Goal: Information Seeking & Learning: Learn about a topic

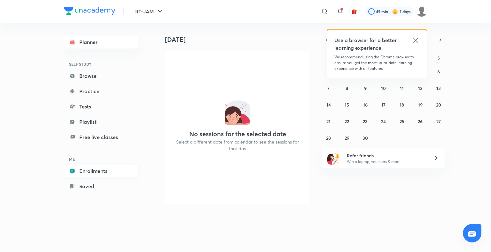
click at [97, 172] on link "Enrollments" at bounding box center [101, 171] width 74 height 13
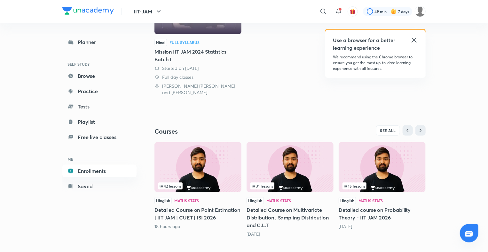
scroll to position [123, 0]
click at [215, 164] on img at bounding box center [197, 168] width 87 height 50
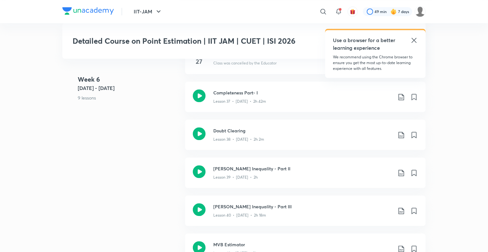
scroll to position [1912, 0]
click at [414, 42] on icon at bounding box center [414, 40] width 8 height 8
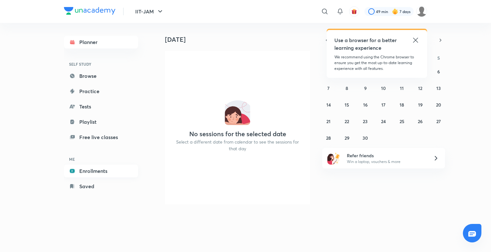
click at [102, 172] on link "Enrollments" at bounding box center [101, 171] width 74 height 13
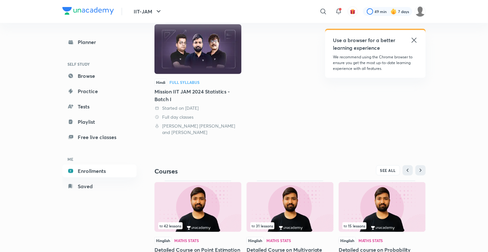
scroll to position [123, 0]
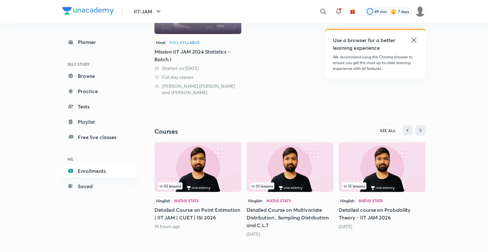
click at [213, 167] on img at bounding box center [197, 168] width 87 height 50
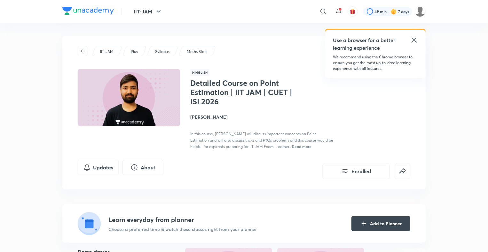
click at [206, 117] on h4 "[PERSON_NAME]" at bounding box center [261, 117] width 143 height 7
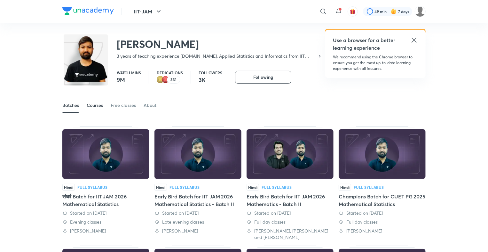
click at [100, 107] on div "Courses" at bounding box center [95, 105] width 16 height 6
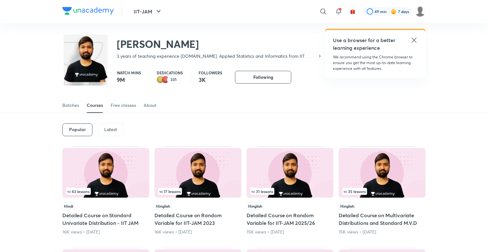
click at [110, 127] on p "Latest" at bounding box center [110, 129] width 13 height 5
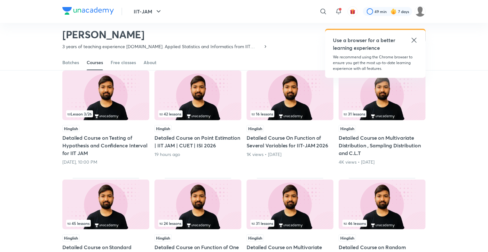
scroll to position [58, 0]
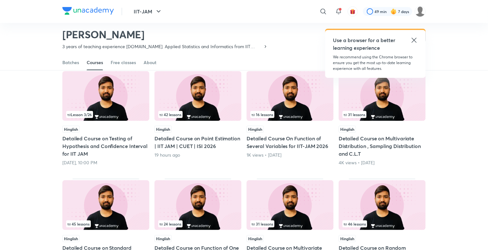
click at [107, 108] on img at bounding box center [105, 96] width 87 height 50
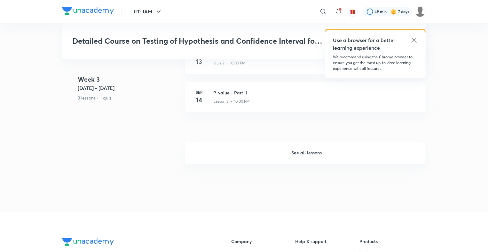
scroll to position [675, 0]
click at [312, 165] on h6 "+ See all lessons" at bounding box center [305, 154] width 240 height 22
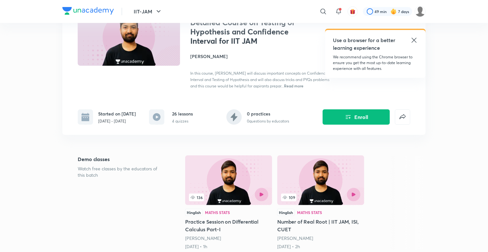
scroll to position [55, 0]
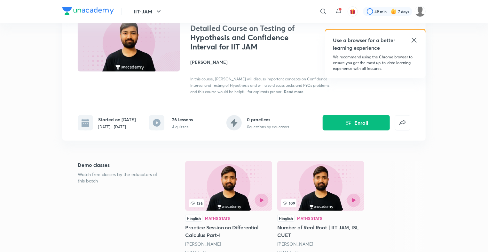
click at [414, 40] on icon at bounding box center [413, 40] width 5 height 5
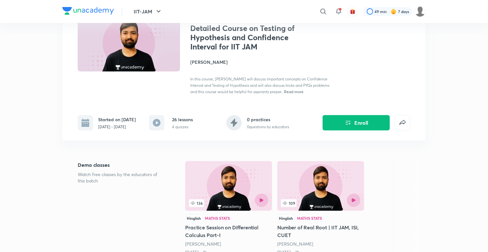
scroll to position [0, 0]
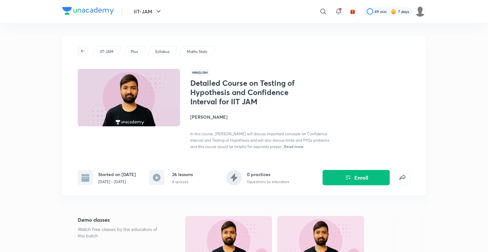
click at [82, 52] on icon "button" at bounding box center [82, 51] width 5 height 5
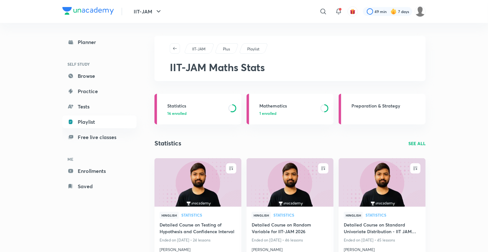
click at [174, 47] on icon "button" at bounding box center [174, 48] width 5 height 5
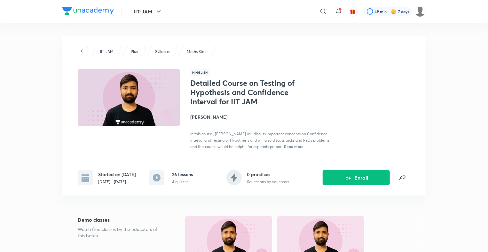
click at [206, 120] on h4 "[PERSON_NAME]" at bounding box center [261, 117] width 143 height 7
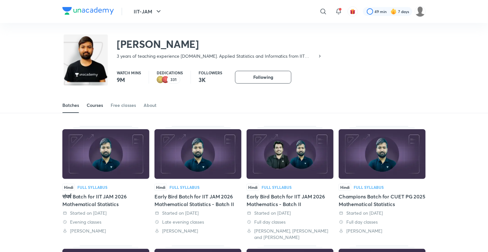
click at [97, 106] on div "Courses" at bounding box center [95, 105] width 16 height 6
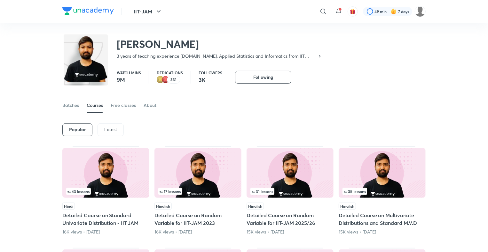
click at [115, 131] on p "Latest" at bounding box center [110, 129] width 13 height 5
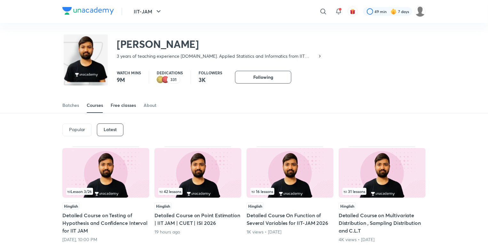
click at [124, 107] on div "Free classes" at bounding box center [123, 105] width 25 height 6
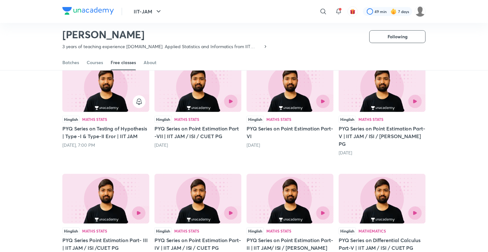
scroll to position [59, 0]
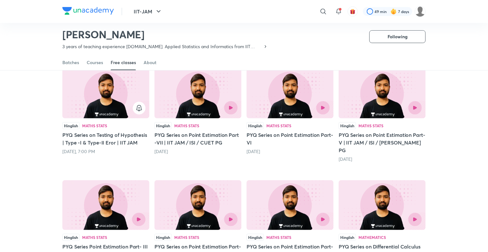
click at [198, 101] on div at bounding box center [218, 107] width 40 height 13
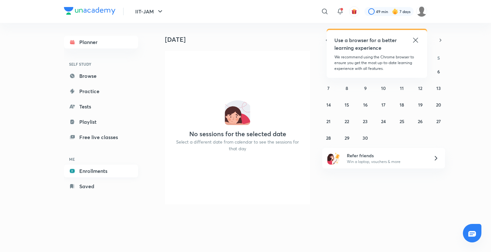
drag, startPoint x: 0, startPoint y: 0, endPoint x: 98, endPoint y: 173, distance: 198.9
click at [98, 173] on link "Enrollments" at bounding box center [101, 171] width 74 height 13
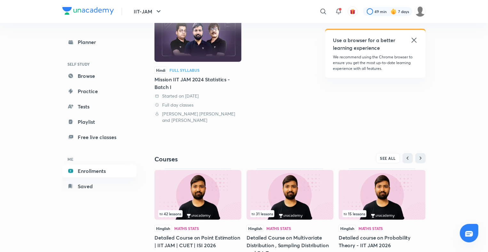
scroll to position [98, 0]
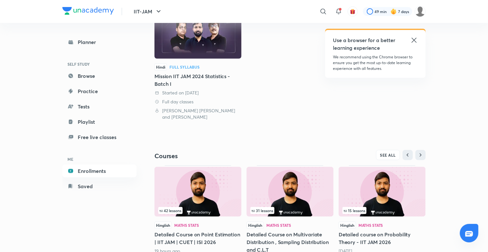
click at [200, 191] on img at bounding box center [197, 192] width 87 height 50
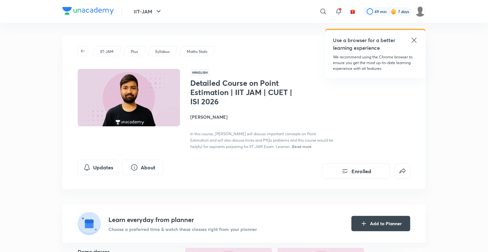
click at [206, 119] on h4 "[PERSON_NAME]" at bounding box center [261, 117] width 143 height 7
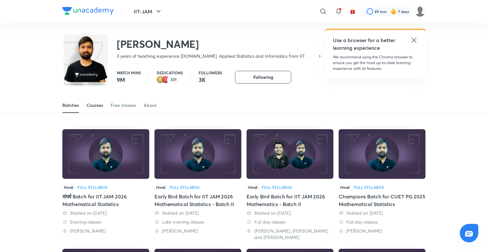
click at [98, 103] on div "Courses" at bounding box center [95, 105] width 16 height 6
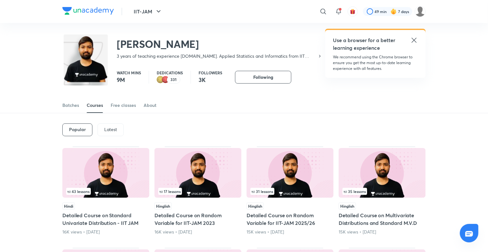
click at [109, 130] on p "Latest" at bounding box center [110, 129] width 13 height 5
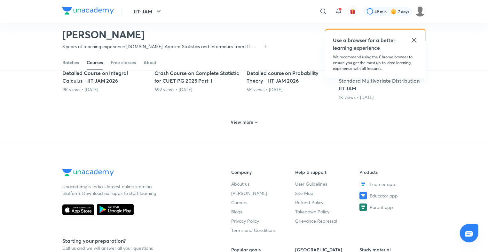
scroll to position [294, 0]
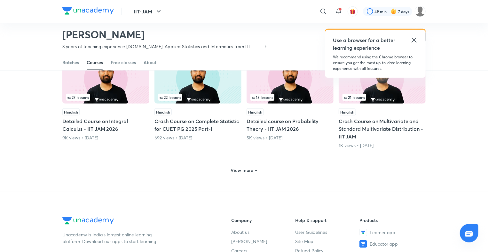
click at [250, 172] on h6 "View more" at bounding box center [242, 170] width 23 height 6
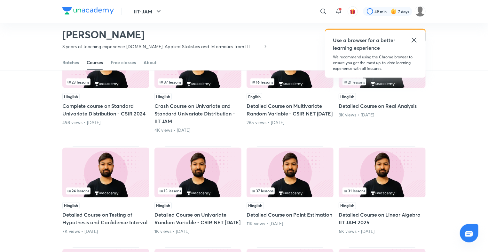
scroll to position [418, 0]
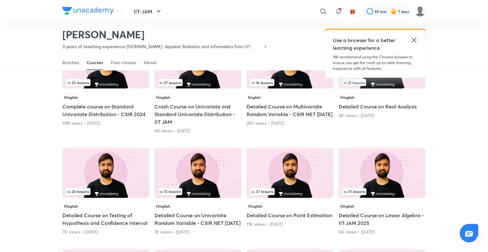
click at [118, 185] on img at bounding box center [105, 174] width 87 height 50
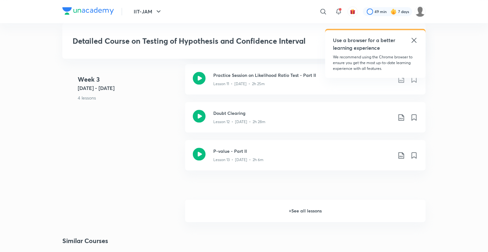
scroll to position [763, 0]
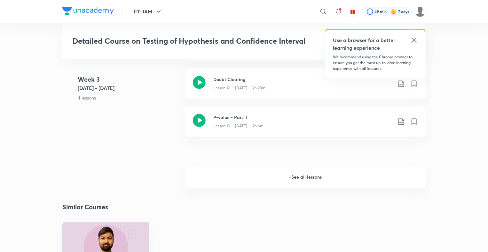
click at [302, 175] on h6 "+ See all lessons" at bounding box center [305, 177] width 240 height 22
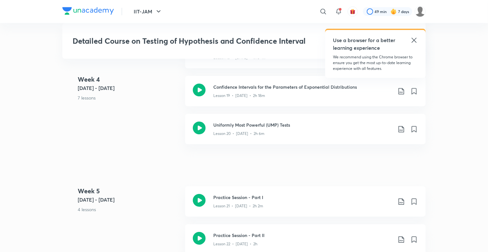
scroll to position [1053, 0]
